Goal: Transaction & Acquisition: Purchase product/service

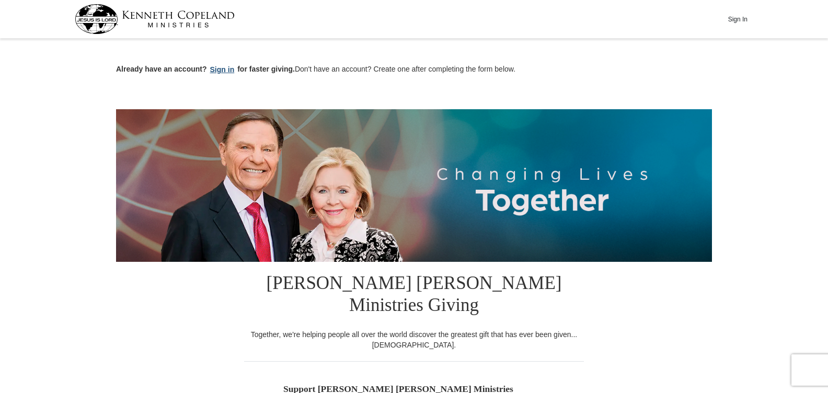
click at [223, 66] on button "Sign in" at bounding box center [222, 70] width 31 height 12
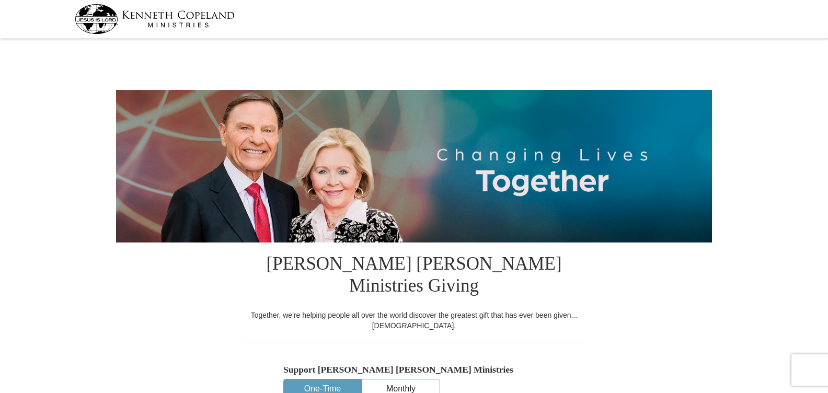
select select "FL"
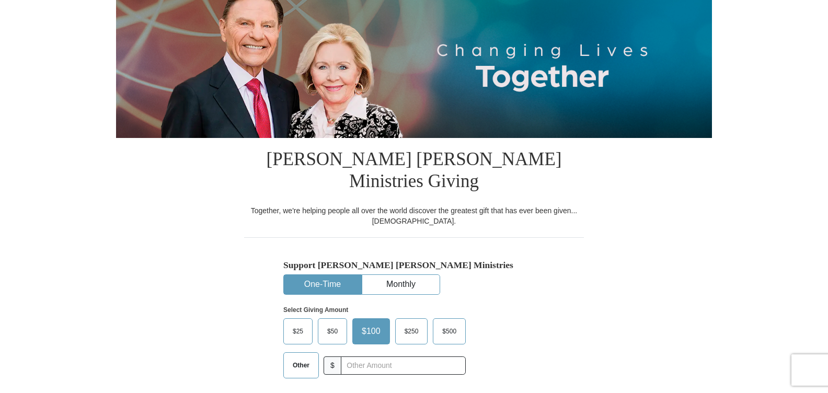
scroll to position [262, 0]
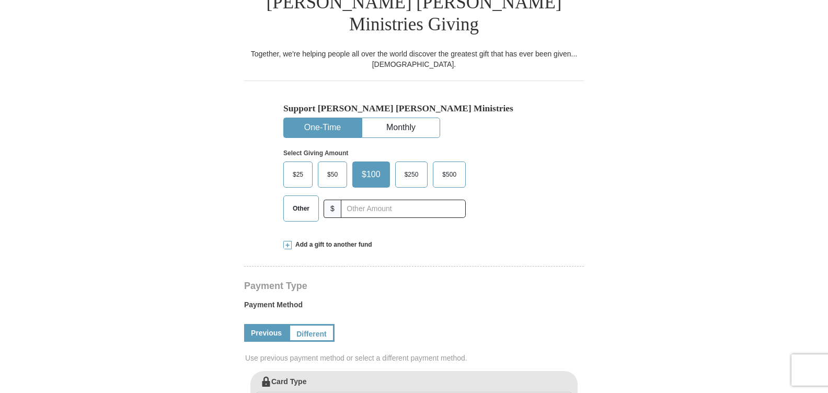
click at [327, 167] on span "$50" at bounding box center [332, 175] width 21 height 16
click at [0, 0] on input "$50" at bounding box center [0, 0] width 0 height 0
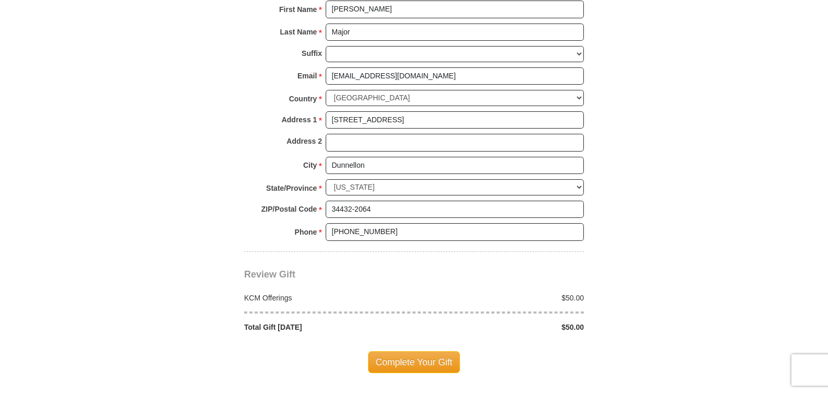
scroll to position [785, 0]
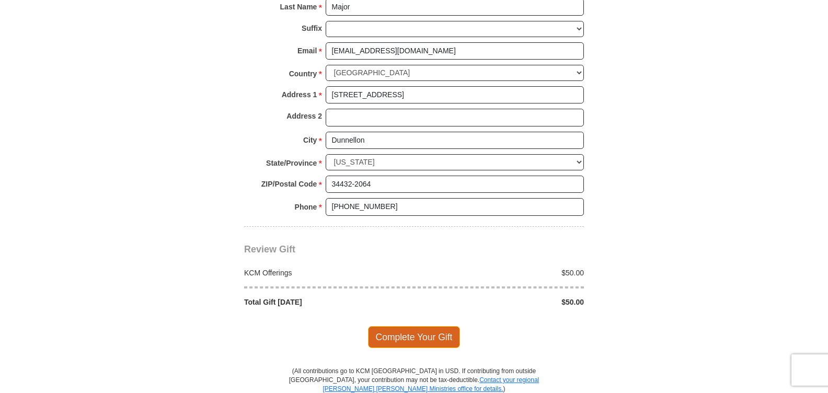
click at [421, 326] on span "Complete Your Gift" at bounding box center [414, 337] width 93 height 22
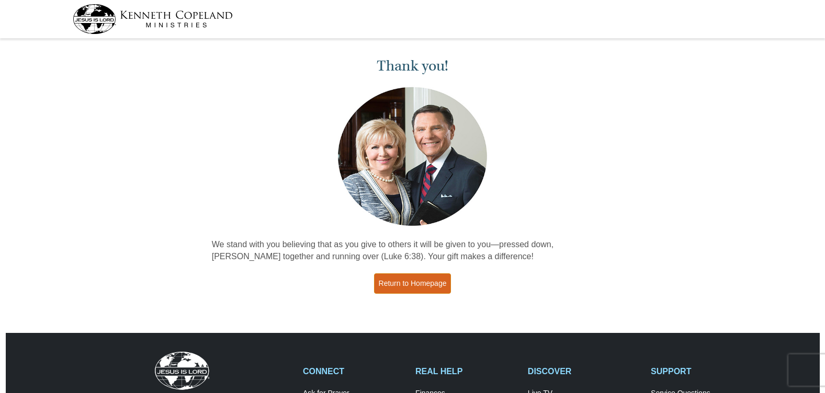
click at [413, 283] on link "Return to Homepage" at bounding box center [412, 284] width 77 height 20
